Goal: Transaction & Acquisition: Obtain resource

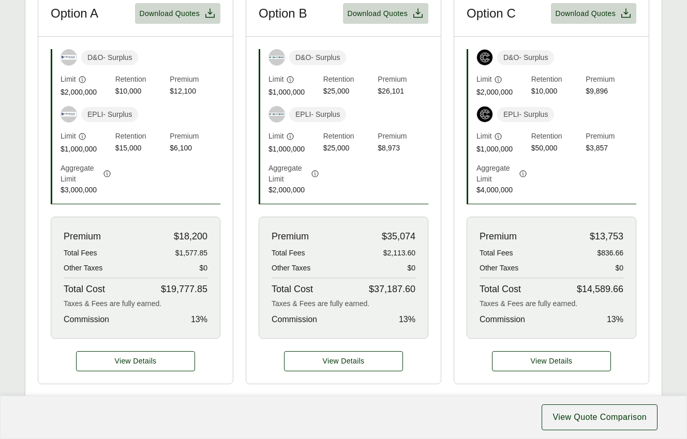
scroll to position [155, 0]
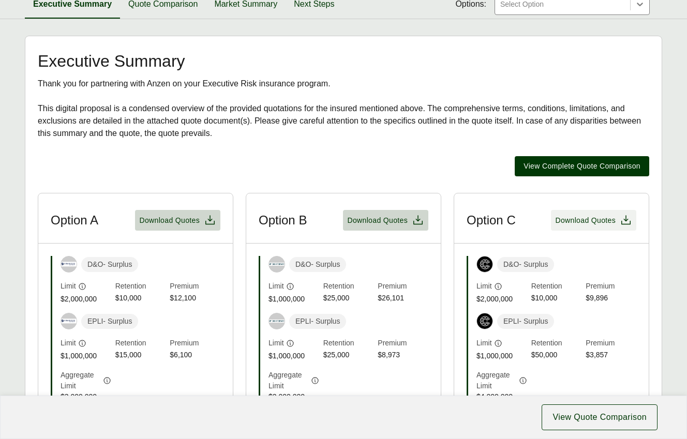
click at [592, 220] on span "Download Quotes" at bounding box center [585, 220] width 61 height 11
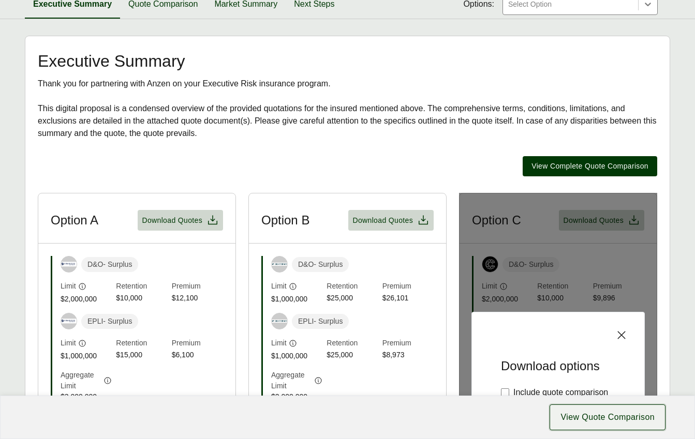
click at [602, 411] on button "View Quote Comparison" at bounding box center [607, 418] width 116 height 26
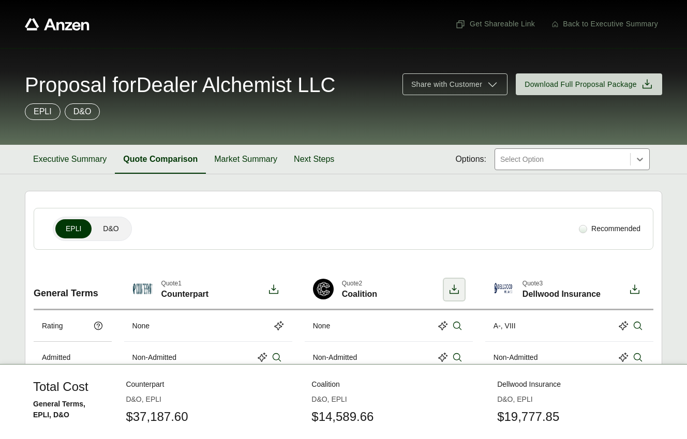
click at [453, 294] on icon at bounding box center [454, 289] width 12 height 12
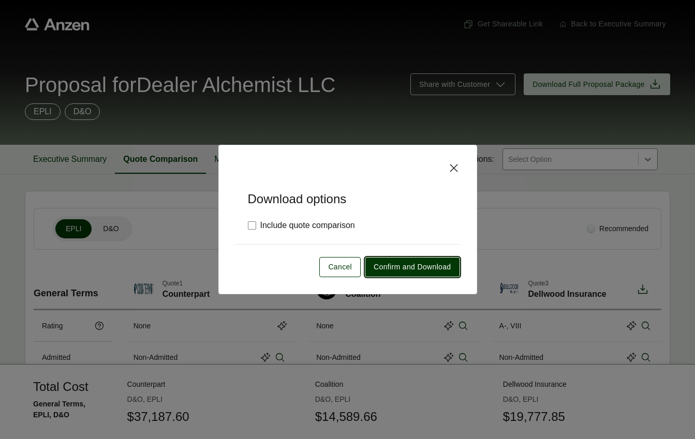
click at [398, 266] on span "Confirm and Download" at bounding box center [411, 267] width 77 height 11
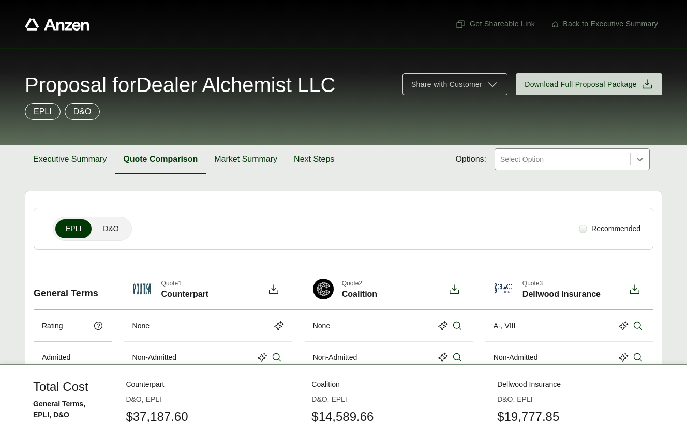
click at [448, 248] on section "EPLI D&O Recommended" at bounding box center [344, 229] width 620 height 42
click at [453, 287] on icon at bounding box center [454, 289] width 12 height 12
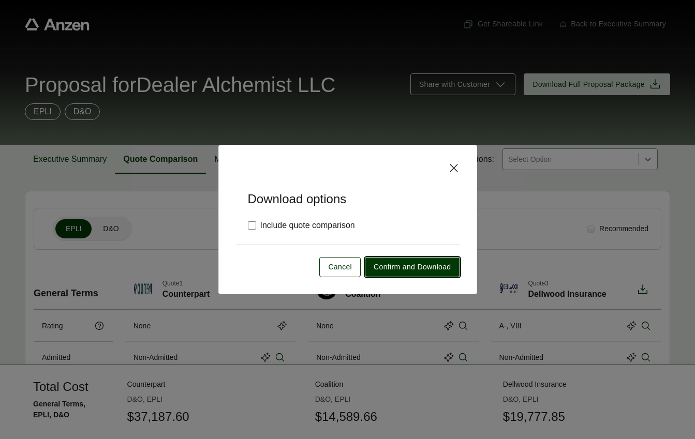
click at [413, 271] on span "Confirm and Download" at bounding box center [411, 267] width 77 height 11
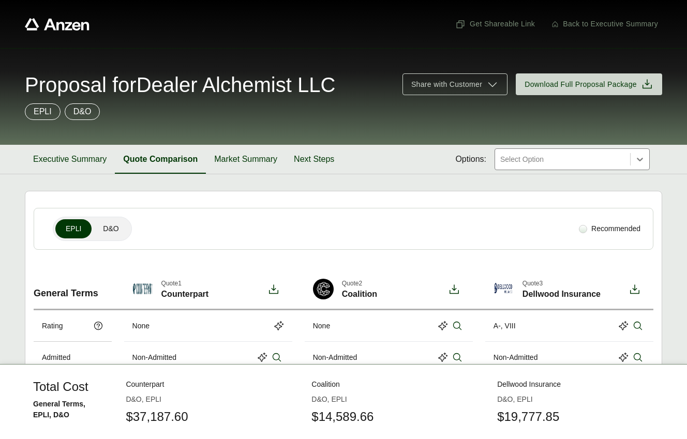
click at [452, 232] on div "EPLI D&O" at bounding box center [302, 229] width 520 height 24
click at [639, 289] on icon at bounding box center [634, 289] width 12 height 12
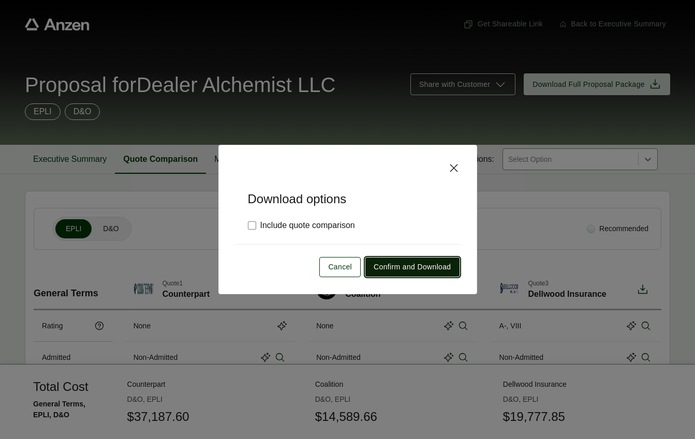
click at [414, 262] on span "Confirm and Download" at bounding box center [411, 267] width 77 height 11
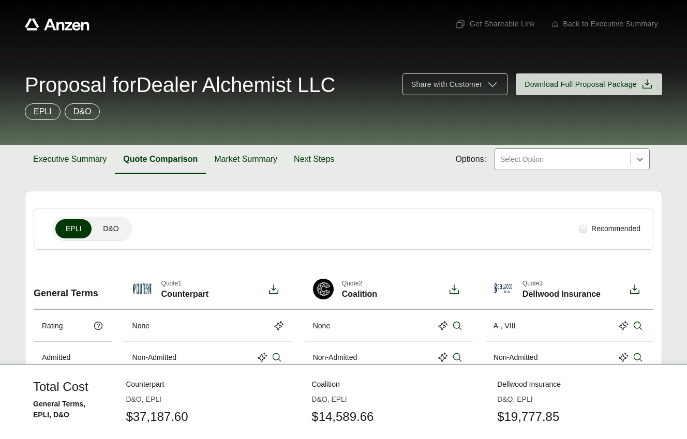
click at [265, 249] on section "EPLI D&O Recommended" at bounding box center [344, 229] width 620 height 42
